Goal: Obtain resource: Download file/media

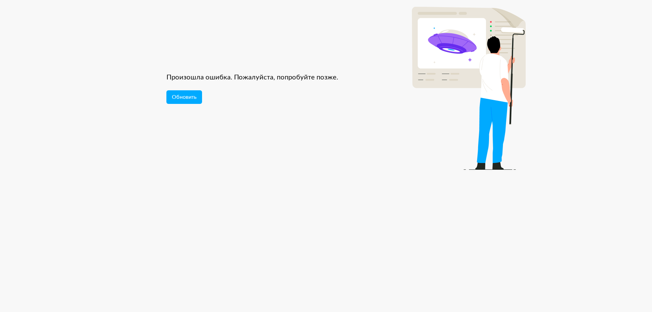
click at [197, 73] on div "Произошла ошибка. Пожалуйста, попробуйте позже." at bounding box center [288, 78] width 244 height 10
click at [185, 90] on button "Обновить" at bounding box center [184, 97] width 36 height 14
